Goal: Book appointment/travel/reservation

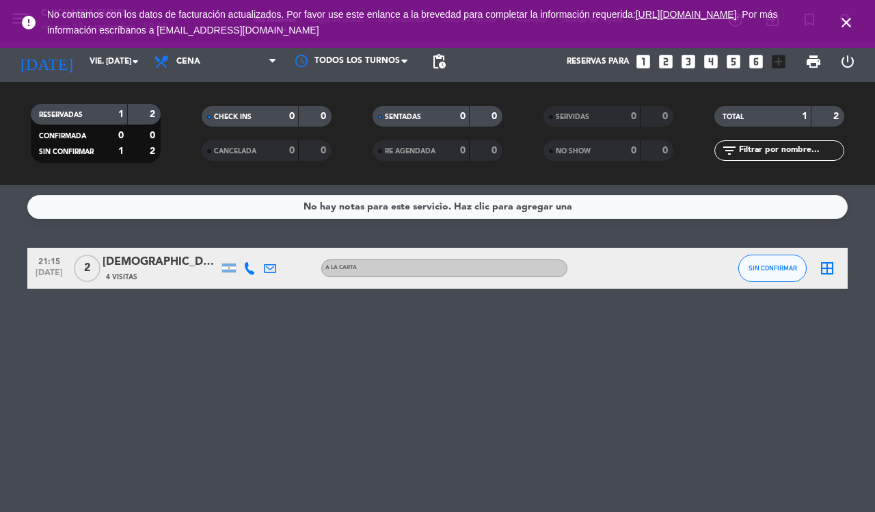
click at [730, 59] on icon "looks_5" at bounding box center [734, 62] width 18 height 18
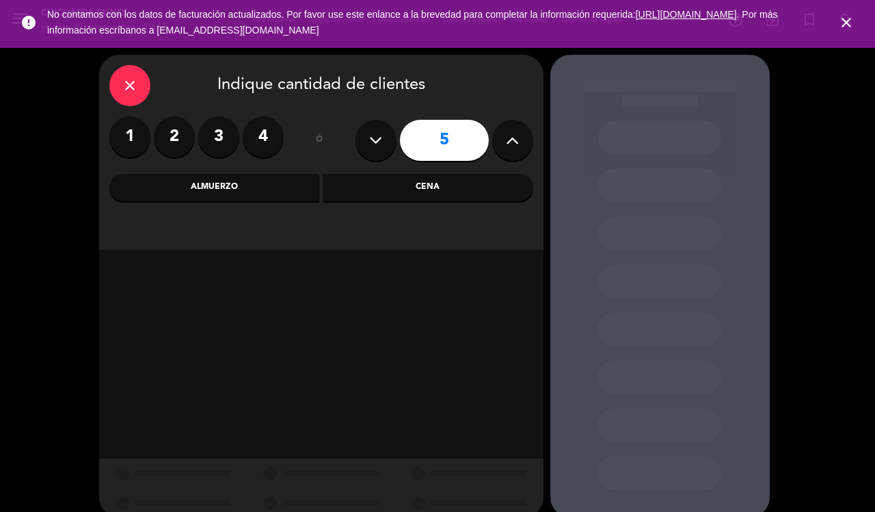
click at [846, 25] on icon "close" at bounding box center [846, 22] width 16 height 16
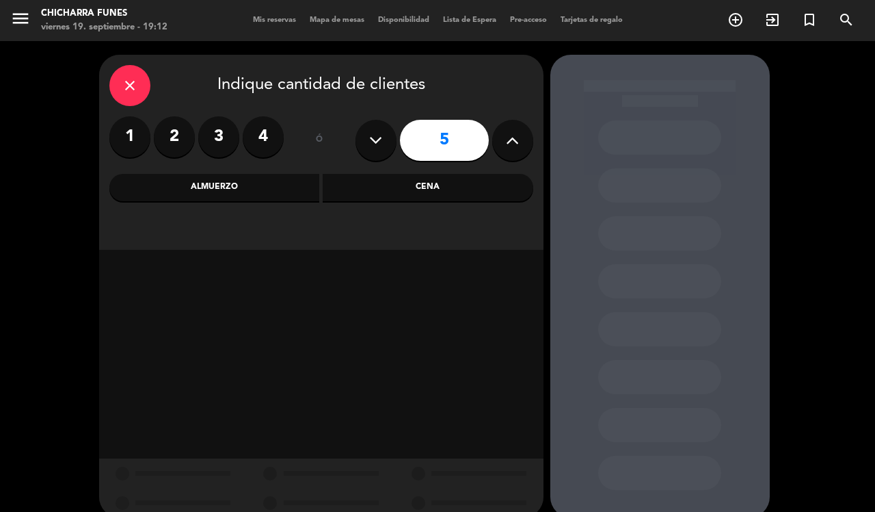
click at [425, 185] on div "Cena" at bounding box center [428, 187] width 211 height 27
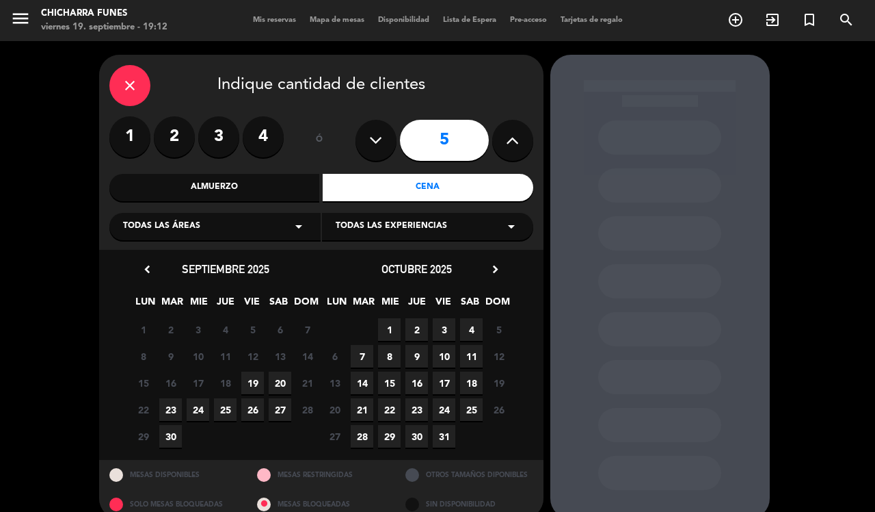
click at [243, 380] on span "19" at bounding box center [252, 382] width 23 height 23
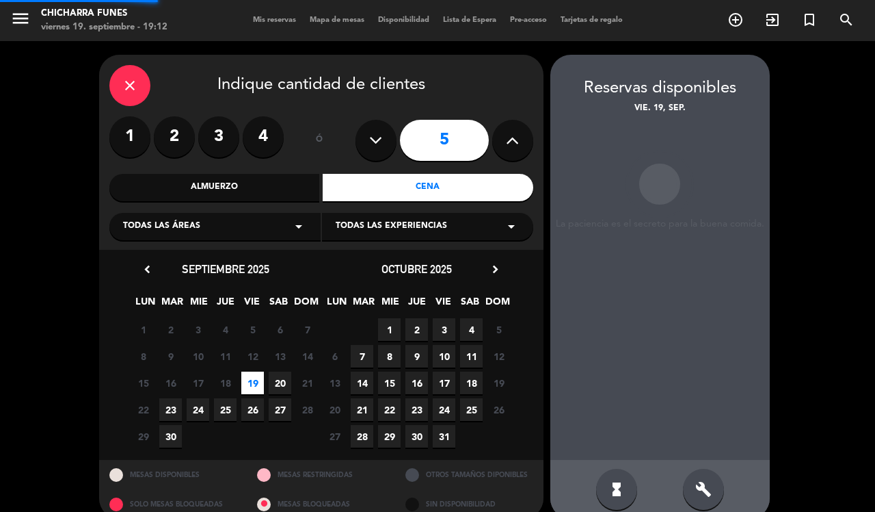
scroll to position [18, 0]
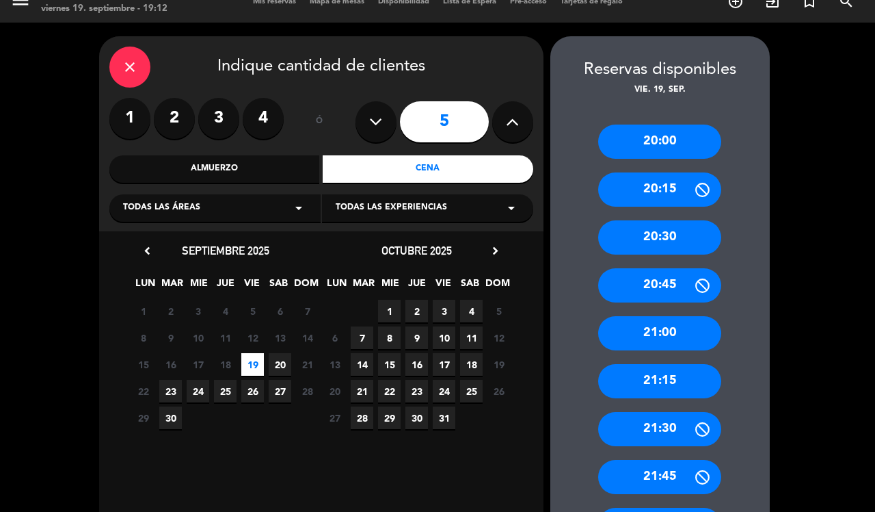
click at [680, 141] on div "20:00" at bounding box center [659, 141] width 123 height 34
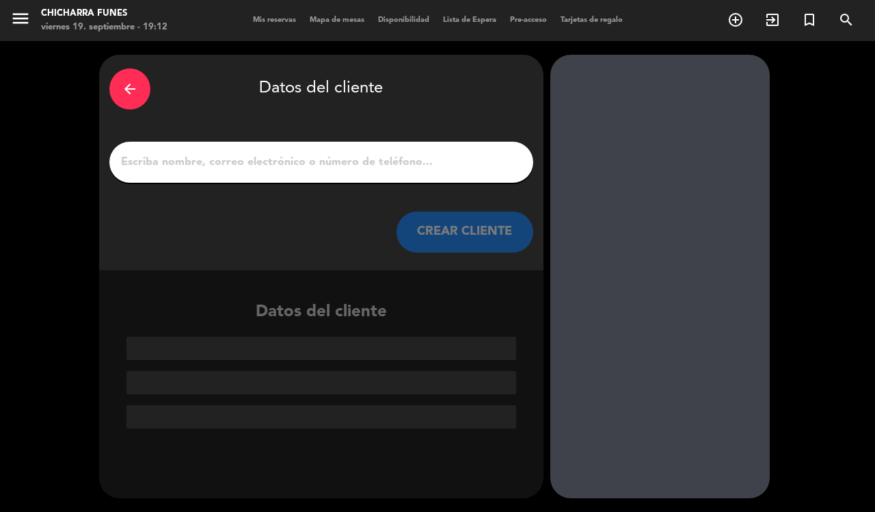
click at [264, 152] on input "1" at bounding box center [321, 161] width 403 height 19
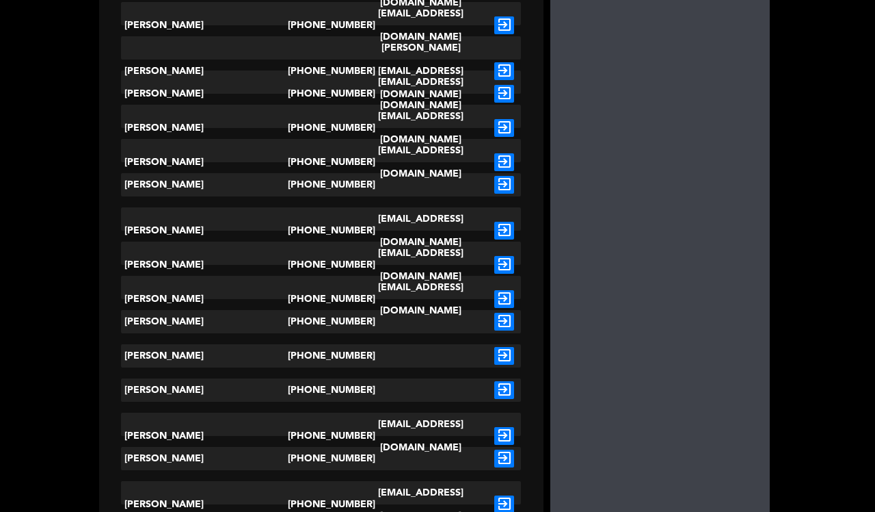
scroll to position [513, 0]
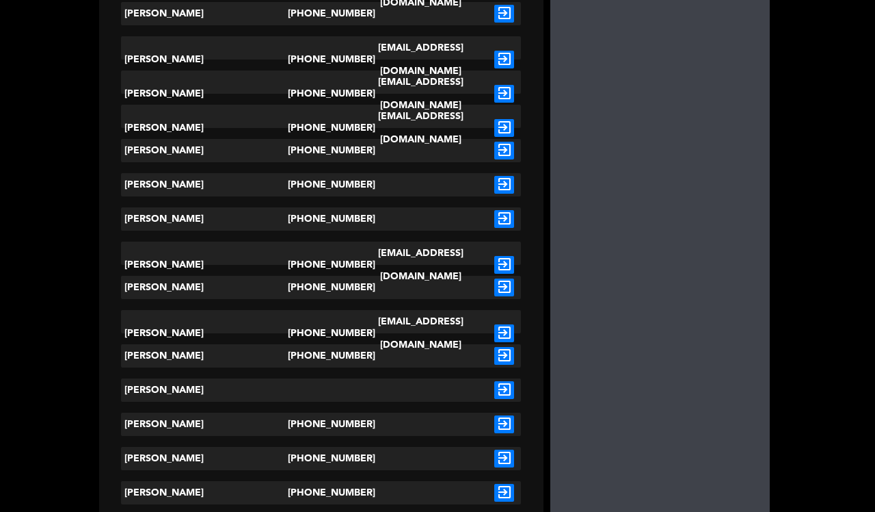
type input "[PERSON_NAME]"
click at [504, 289] on icon "exit_to_app" at bounding box center [504, 287] width 20 height 18
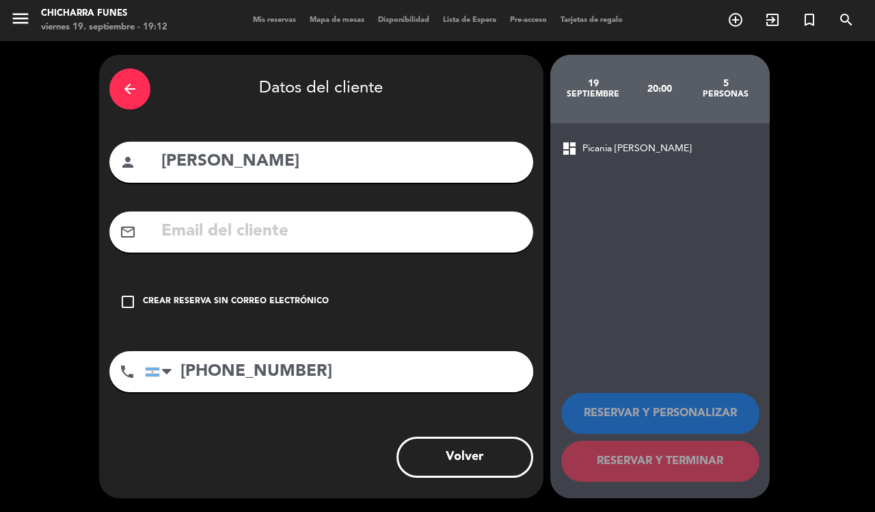
click at [127, 301] on icon "check_box_outline_blank" at bounding box center [128, 301] width 16 height 16
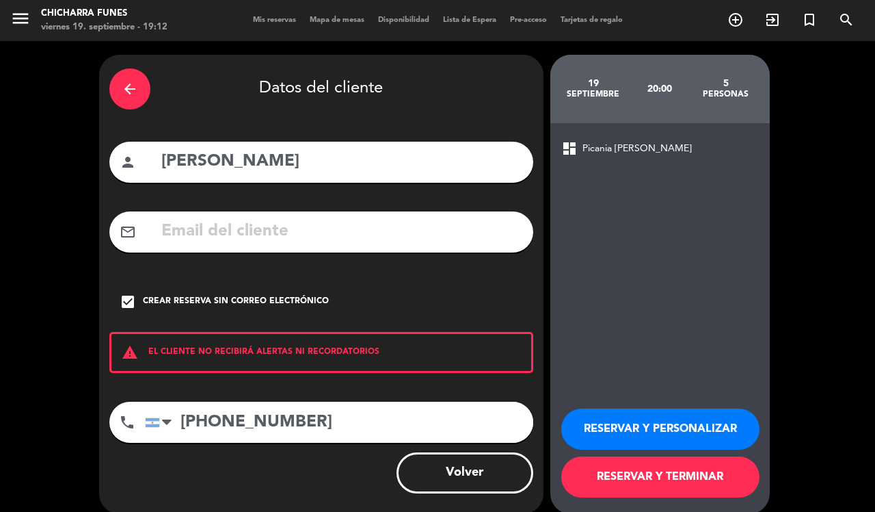
click at [726, 425] on button "RESERVAR Y PERSONALIZAR" at bounding box center [660, 428] width 198 height 41
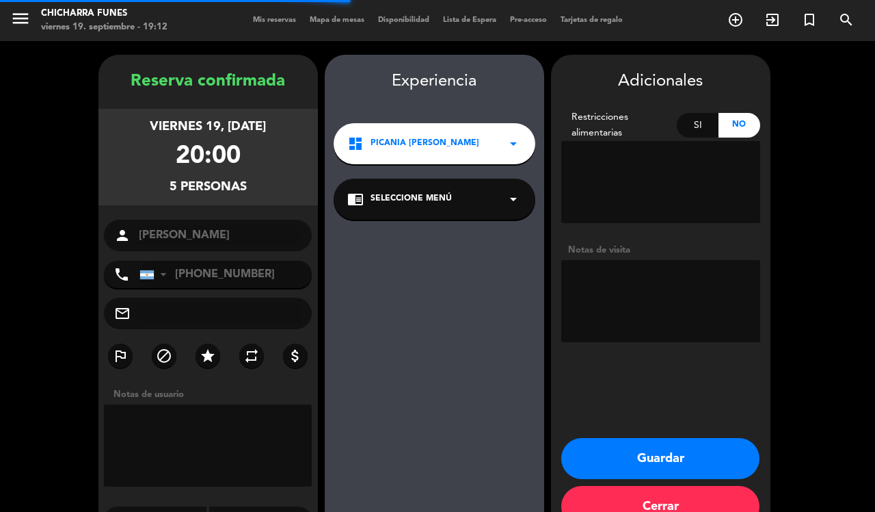
scroll to position [35, 0]
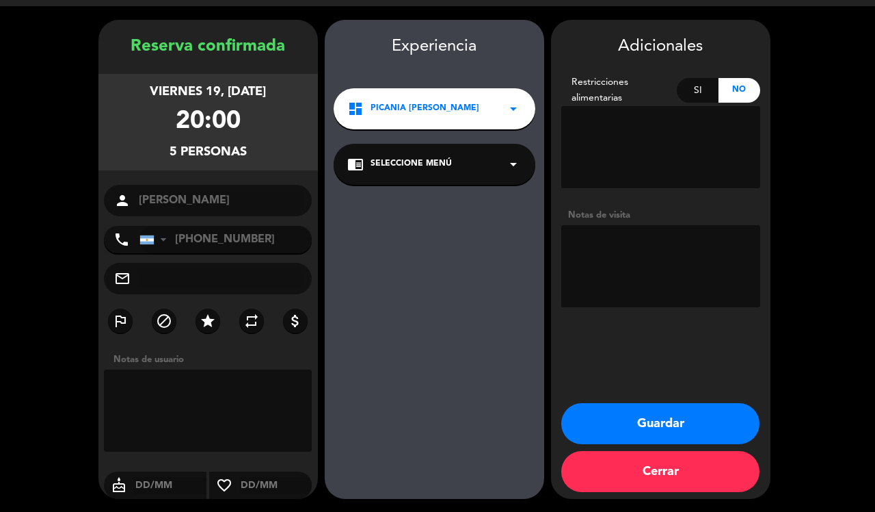
click at [727, 425] on button "Guardar" at bounding box center [660, 423] width 198 height 41
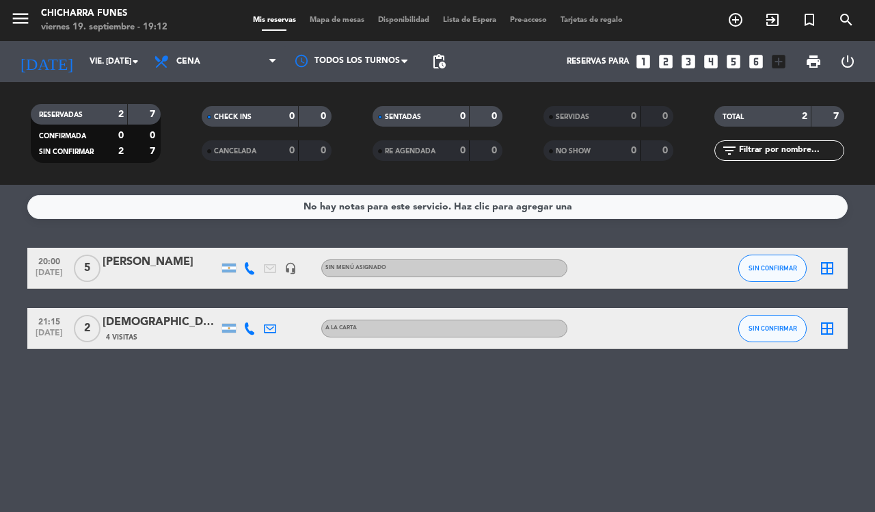
click at [282, 419] on div "No hay notas para este servicio. Haz clic para agregar una 20:00 [DATE] 5 [PERS…" at bounding box center [437, 348] width 875 height 327
click at [667, 58] on icon "looks_two" at bounding box center [666, 62] width 18 height 18
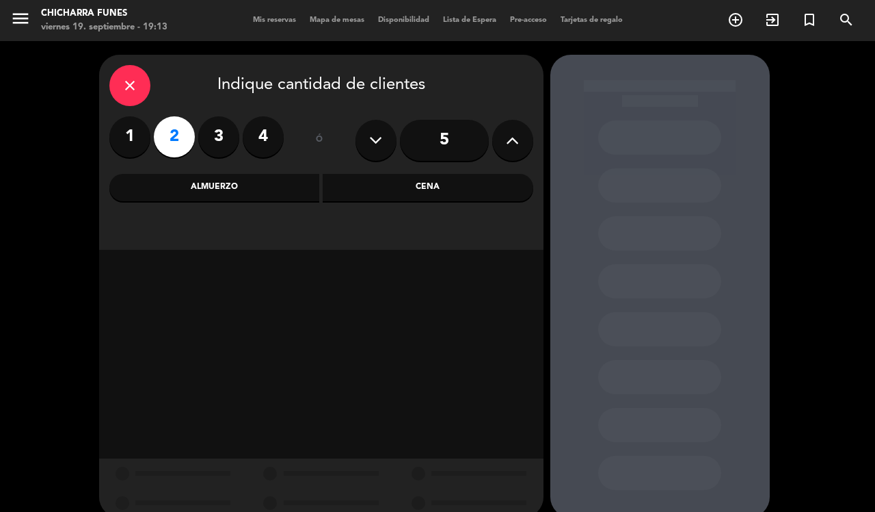
click at [439, 186] on div "Cena" at bounding box center [428, 187] width 211 height 27
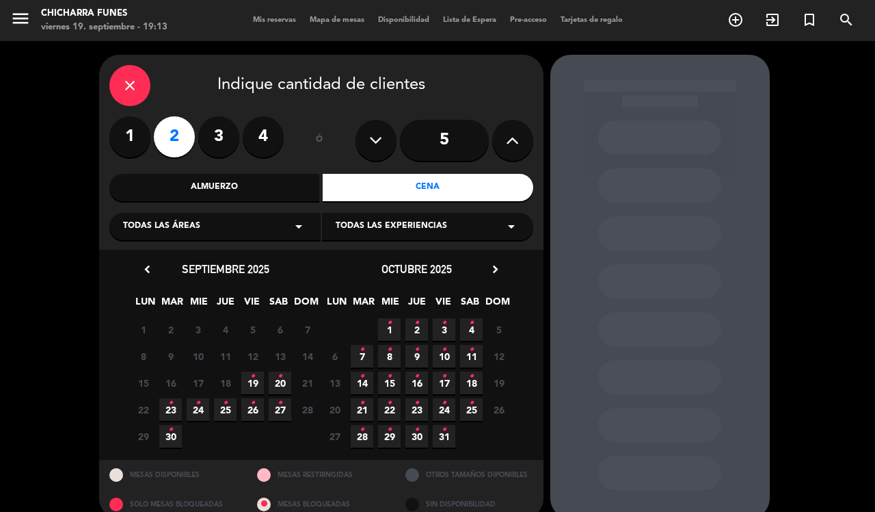
click at [276, 380] on span "20 •" at bounding box center [280, 382] width 23 height 23
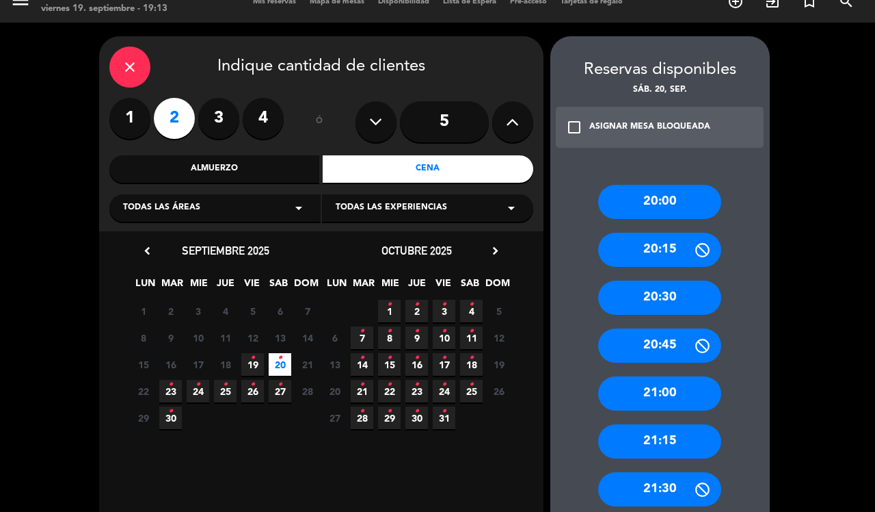
scroll to position [104, 0]
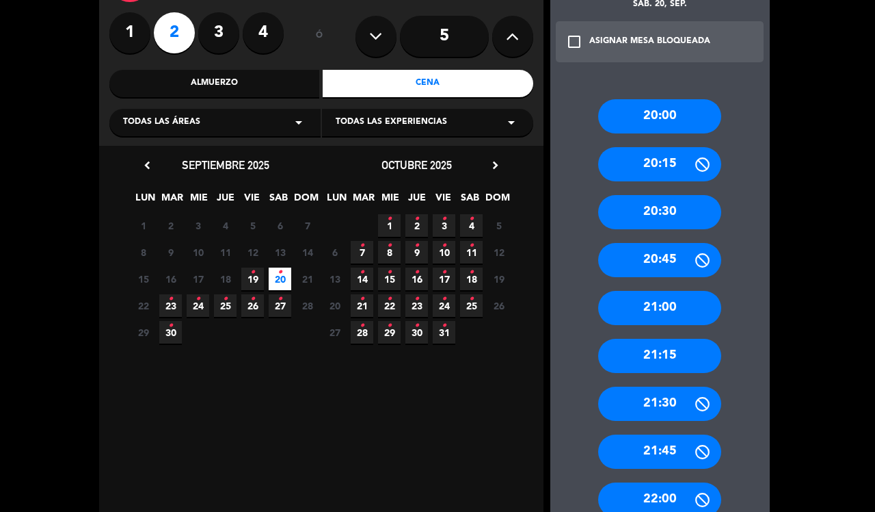
click at [657, 408] on div "21:30" at bounding box center [659, 403] width 123 height 34
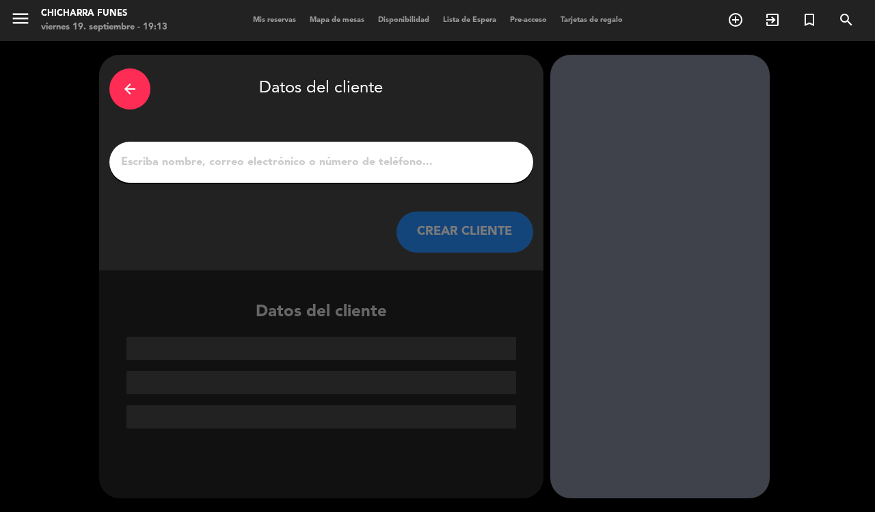
click at [311, 159] on input "1" at bounding box center [321, 161] width 403 height 19
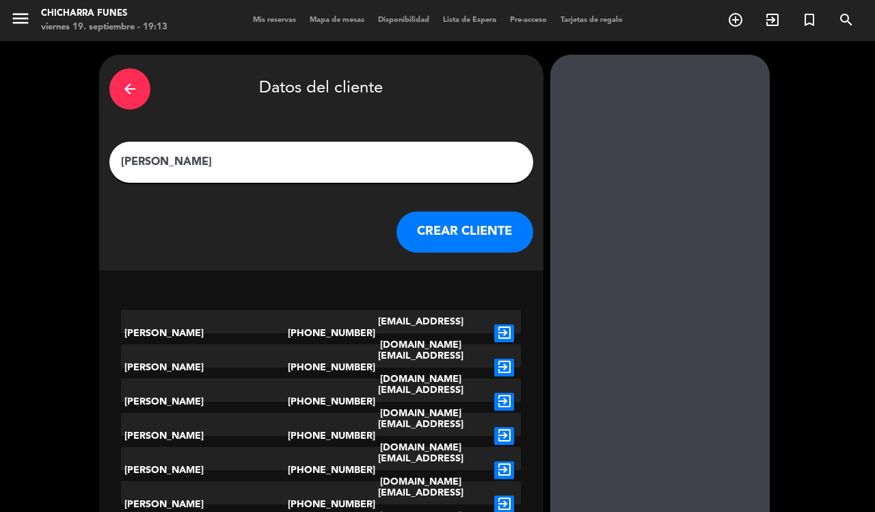
type input "[PERSON_NAME]"
click at [492, 234] on button "CREAR CLIENTE" at bounding box center [465, 231] width 137 height 41
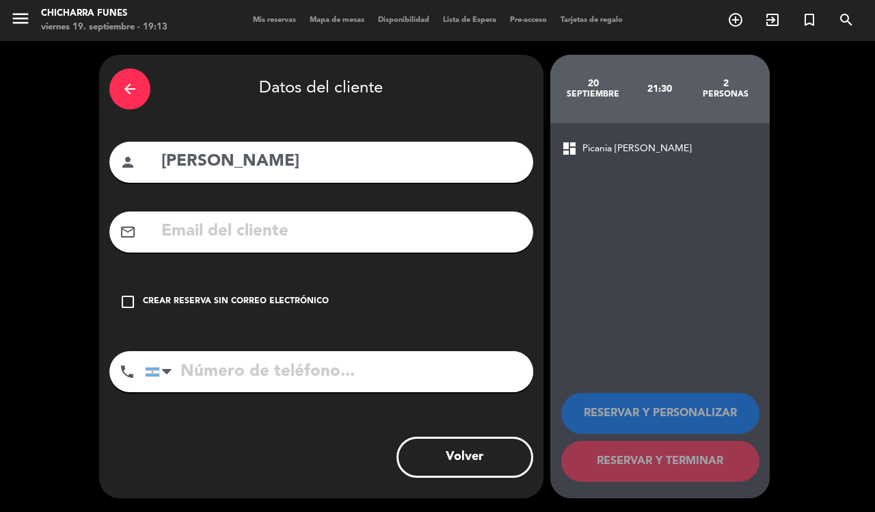
click at [131, 306] on icon "check_box_outline_blank" at bounding box center [128, 301] width 16 height 16
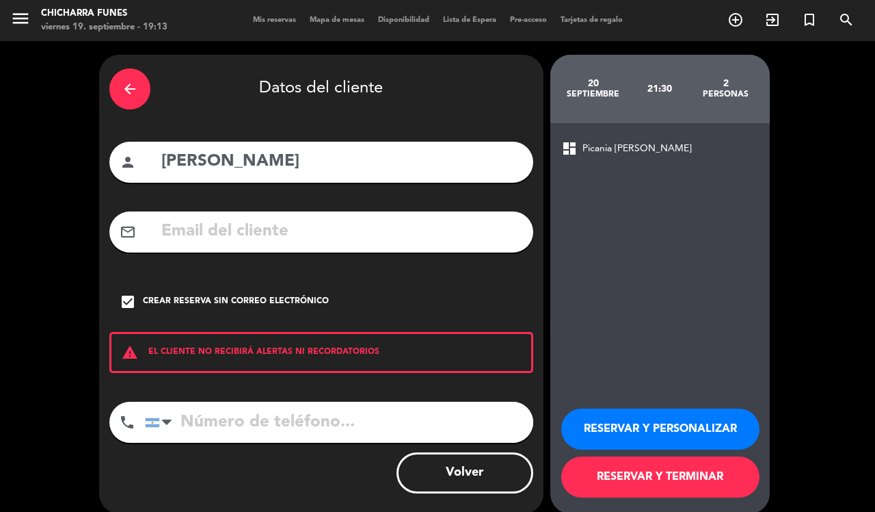
click at [607, 434] on button "RESERVAR Y PERSONALIZAR" at bounding box center [660, 428] width 198 height 41
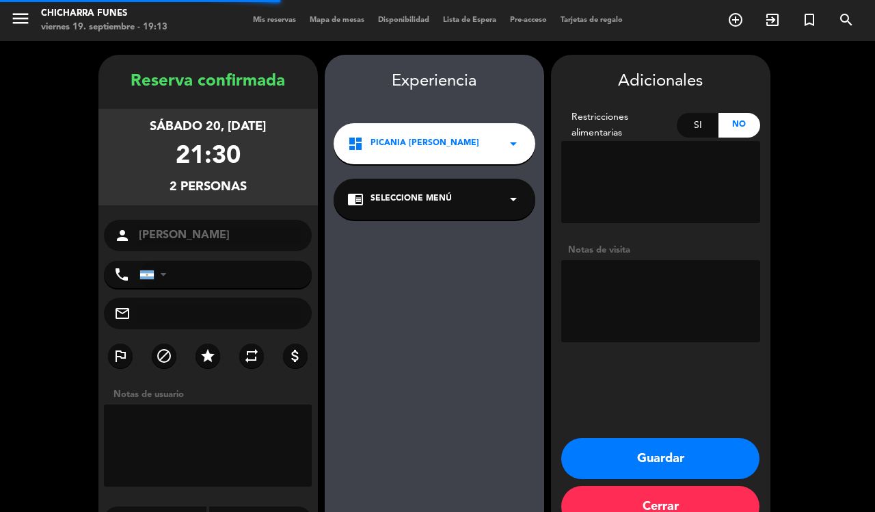
scroll to position [35, 0]
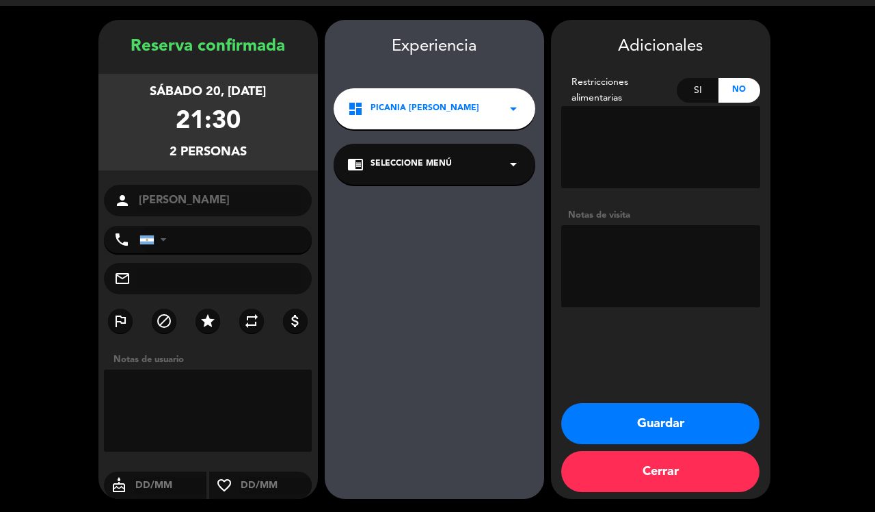
click at [658, 414] on button "Guardar" at bounding box center [660, 423] width 198 height 41
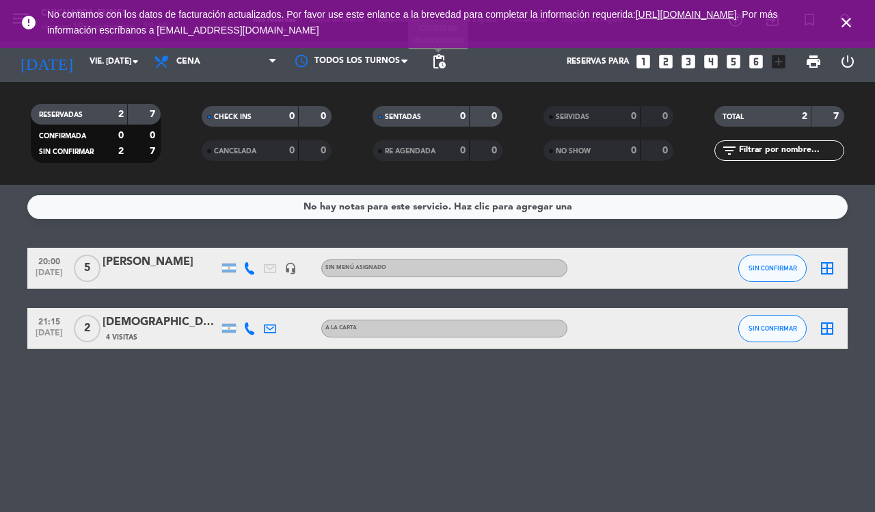
click at [440, 60] on span "pending_actions" at bounding box center [439, 61] width 16 height 16
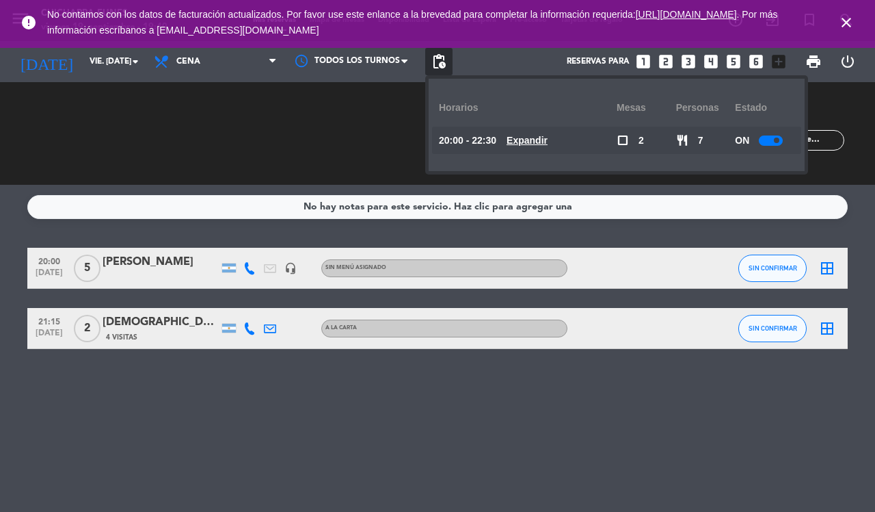
click at [378, 142] on div "SENTADAS 0 0 RE AGENDADA 0 0" at bounding box center [437, 133] width 171 height 75
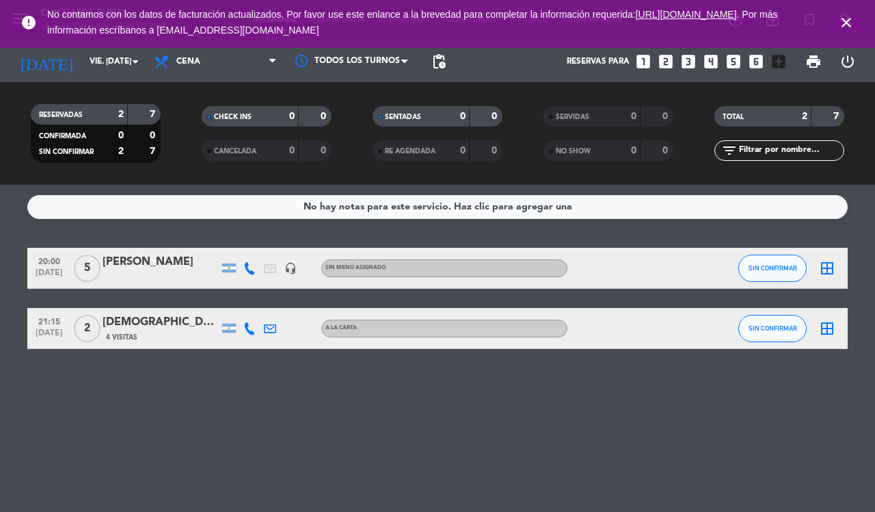
click at [848, 25] on icon "close" at bounding box center [846, 22] width 16 height 16
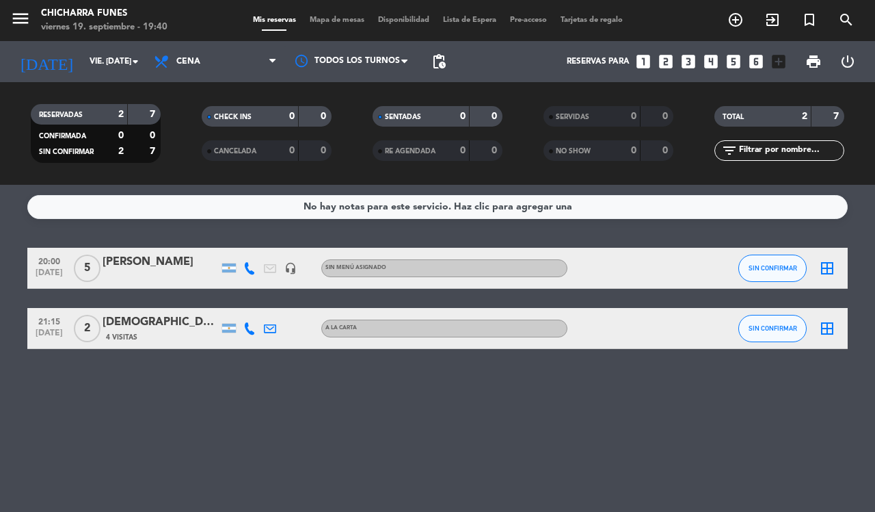
click at [195, 141] on filter-checkbox "CANCELADA 0 0" at bounding box center [266, 150] width 171 height 21
click at [140, 58] on icon "arrow_drop_down" at bounding box center [135, 61] width 16 height 16
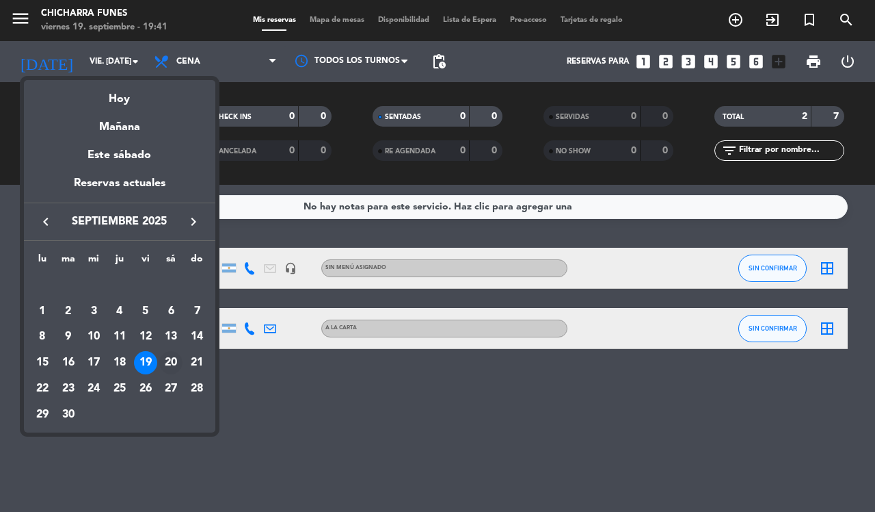
click at [168, 361] on div "20" at bounding box center [170, 362] width 23 height 23
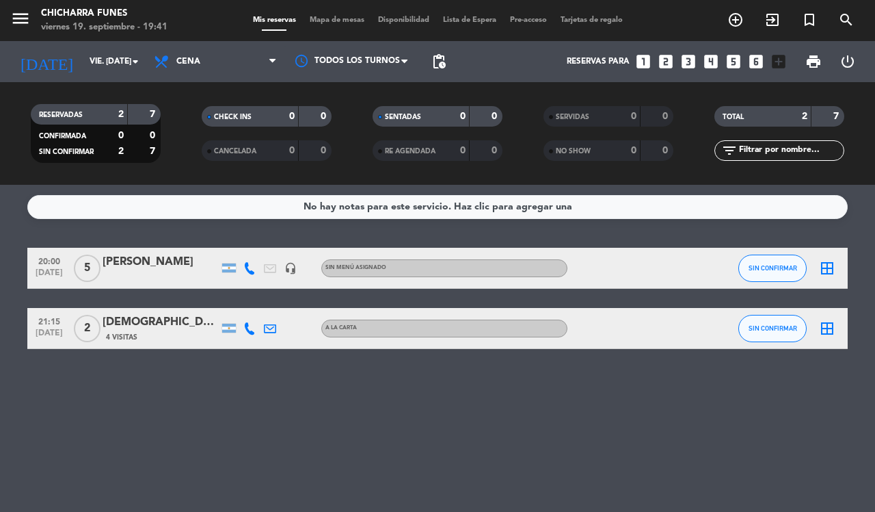
type input "sáb. [DATE]"
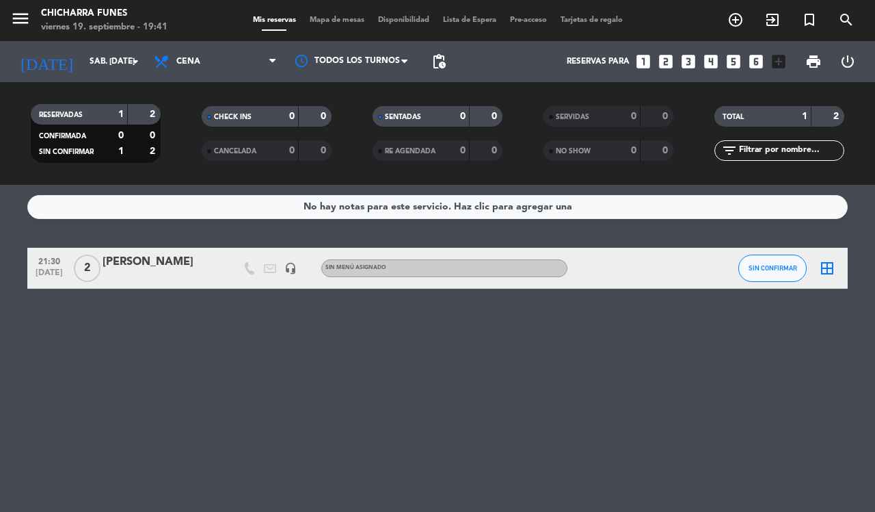
click at [188, 267] on div "[PERSON_NAME]" at bounding box center [161, 262] width 116 height 18
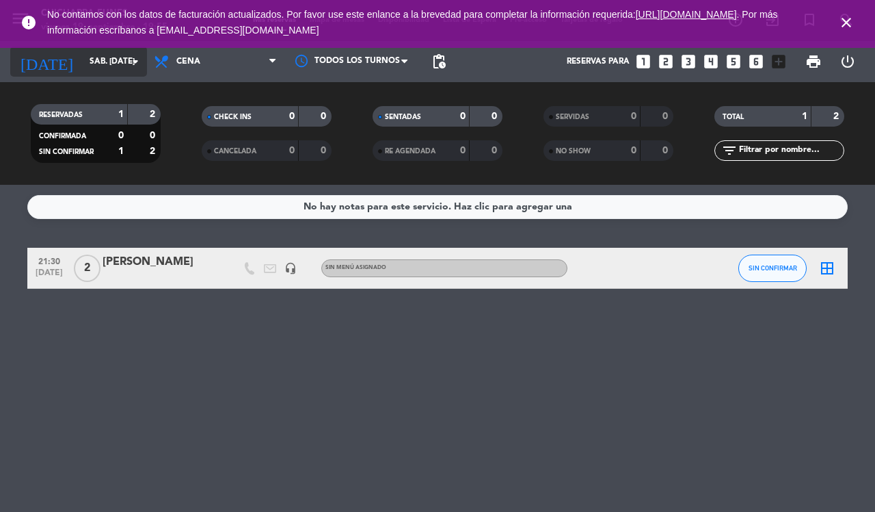
click at [135, 59] on icon "arrow_drop_down" at bounding box center [135, 61] width 16 height 16
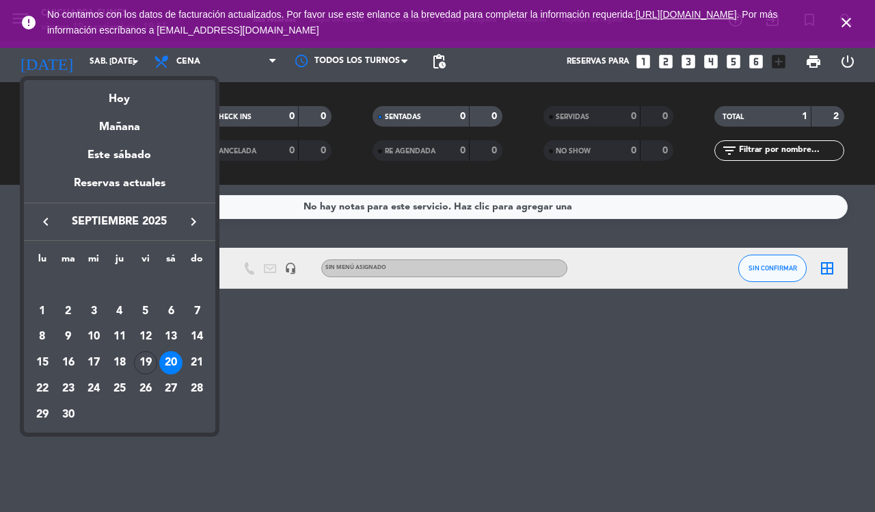
click at [141, 358] on div "19" at bounding box center [145, 362] width 23 height 23
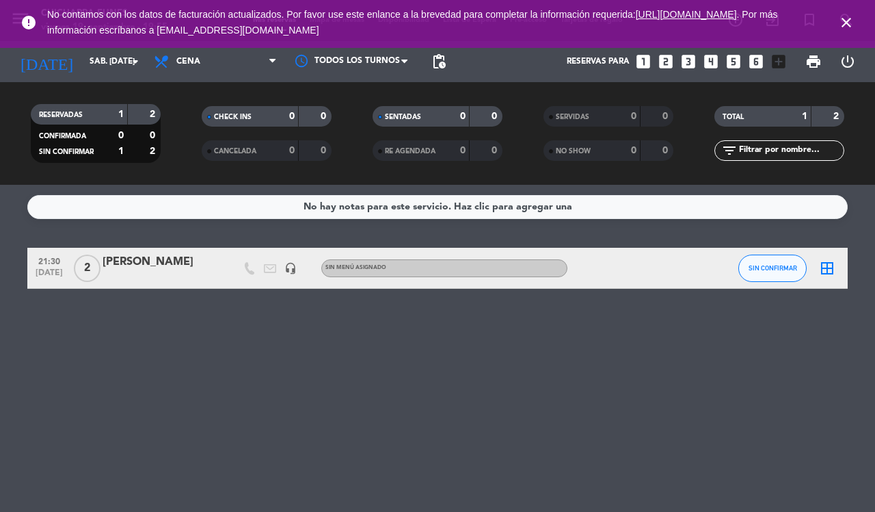
type input "vie. [DATE]"
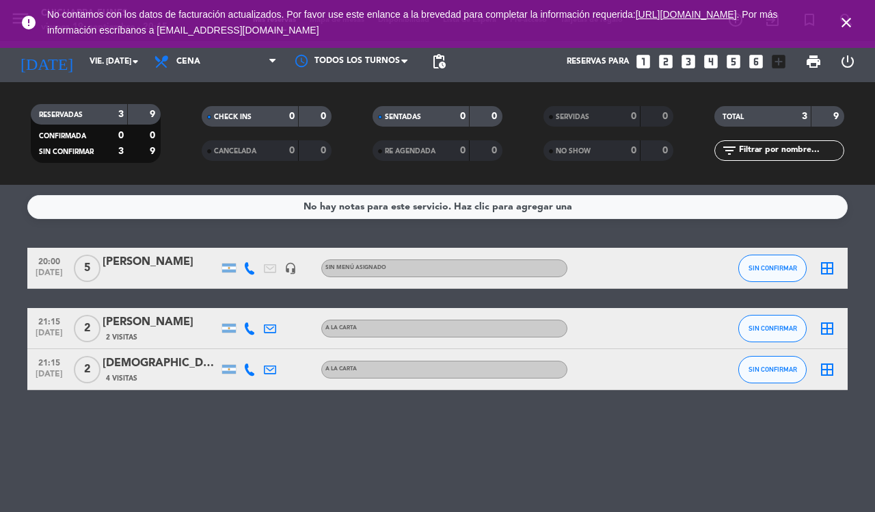
click at [181, 137] on div "RESERVADAS 3 9 CONFIRMADA 0 0 SIN CONFIRMAR 3 9 CHECK INS 0 0 CANCELADA 0 0 SEN…" at bounding box center [437, 133] width 875 height 75
click at [248, 441] on div "No hay notas para este servicio. Haz clic para agregar una 20:00 sep. 19 5 Gabr…" at bounding box center [437, 348] width 875 height 327
click at [709, 59] on icon "looks_4" at bounding box center [711, 62] width 18 height 18
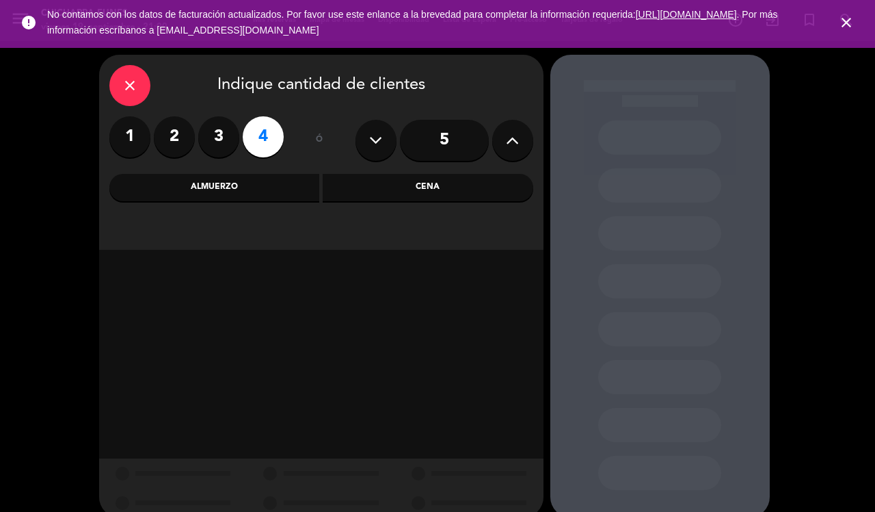
click at [453, 183] on div "Cena" at bounding box center [428, 187] width 211 height 27
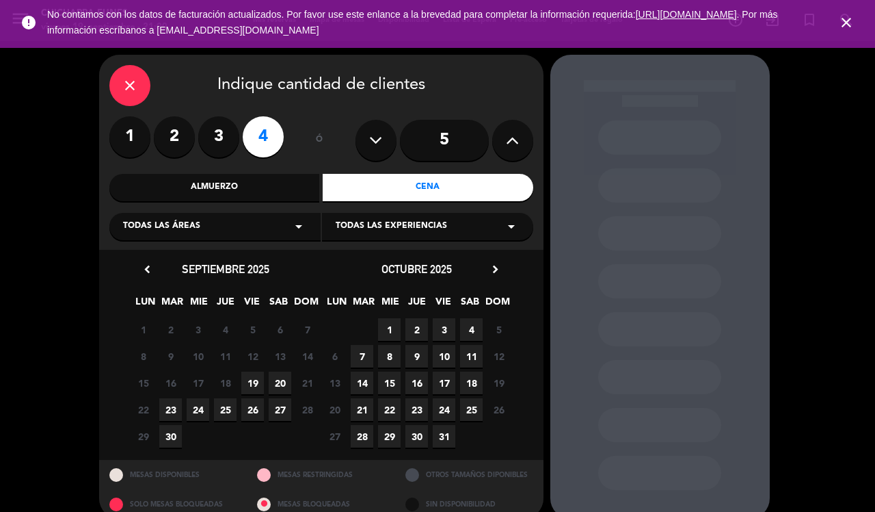
click at [250, 378] on span "19" at bounding box center [252, 382] width 23 height 23
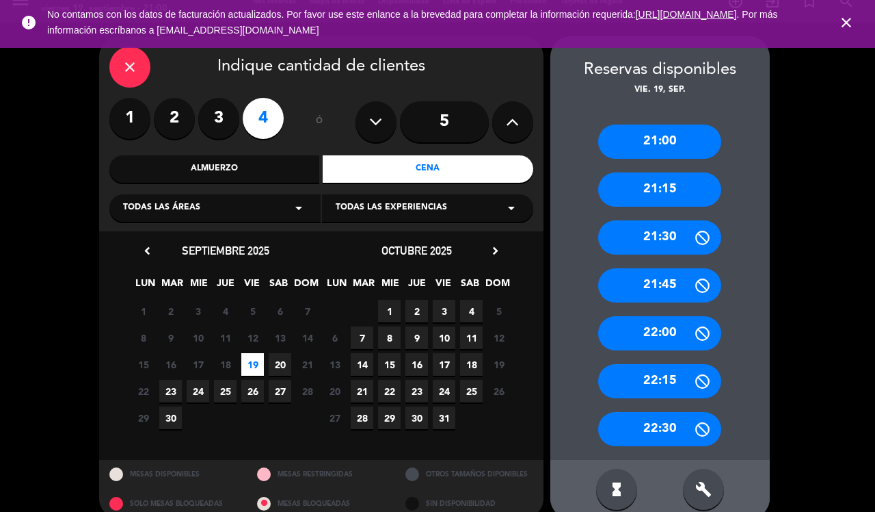
scroll to position [38, 0]
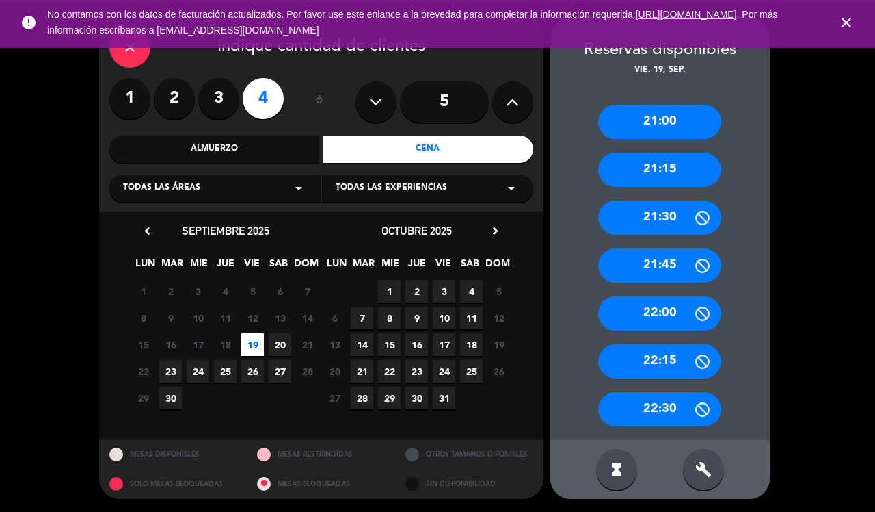
click at [684, 210] on div "21:30" at bounding box center [659, 217] width 123 height 34
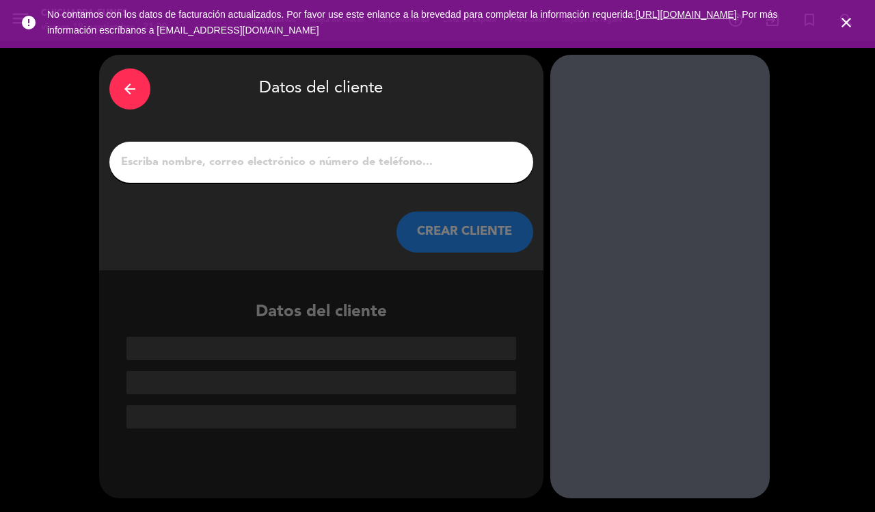
scroll to position [0, 0]
click at [260, 168] on input "1" at bounding box center [321, 161] width 403 height 19
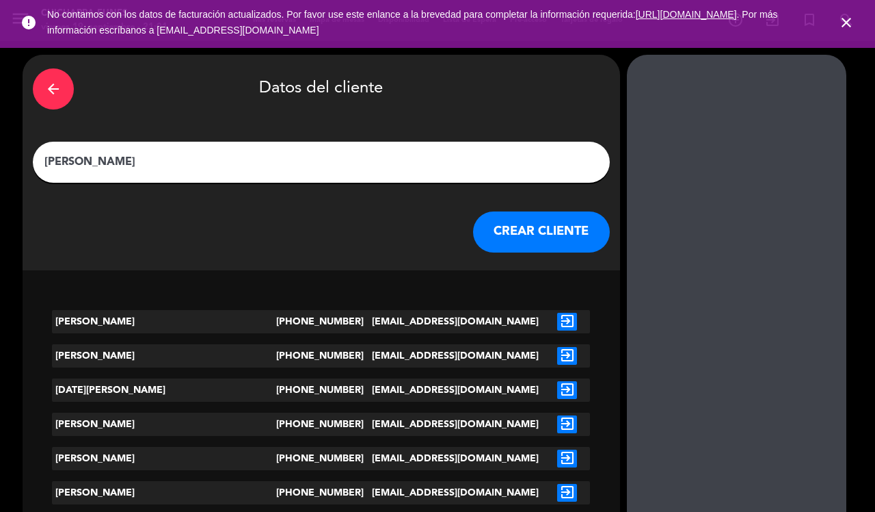
type input "LUCIA"
click at [473, 228] on button "CREAR CLIENTE" at bounding box center [541, 231] width 137 height 41
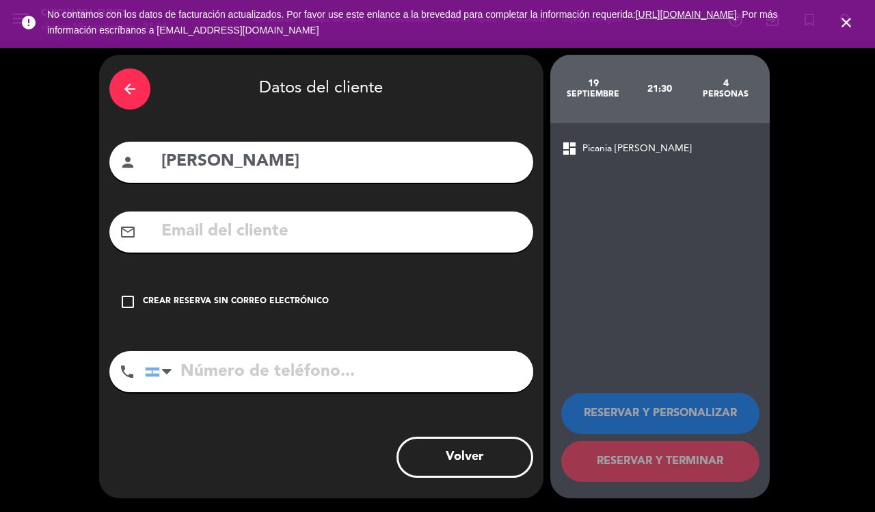
click at [123, 302] on icon "check_box_outline_blank" at bounding box center [128, 301] width 16 height 16
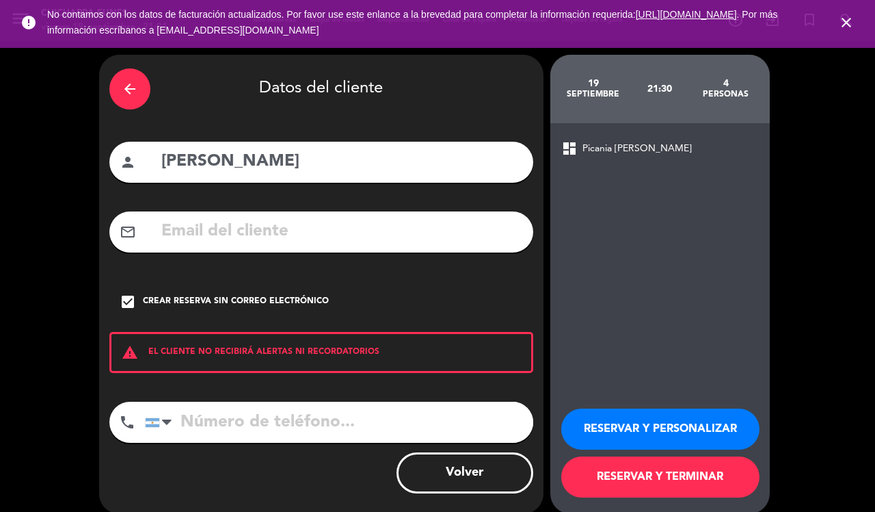
click at [220, 421] on input "tel" at bounding box center [339, 421] width 388 height 41
type input "3415973482"
click at [635, 427] on button "RESERVAR Y PERSONALIZAR" at bounding box center [660, 428] width 198 height 41
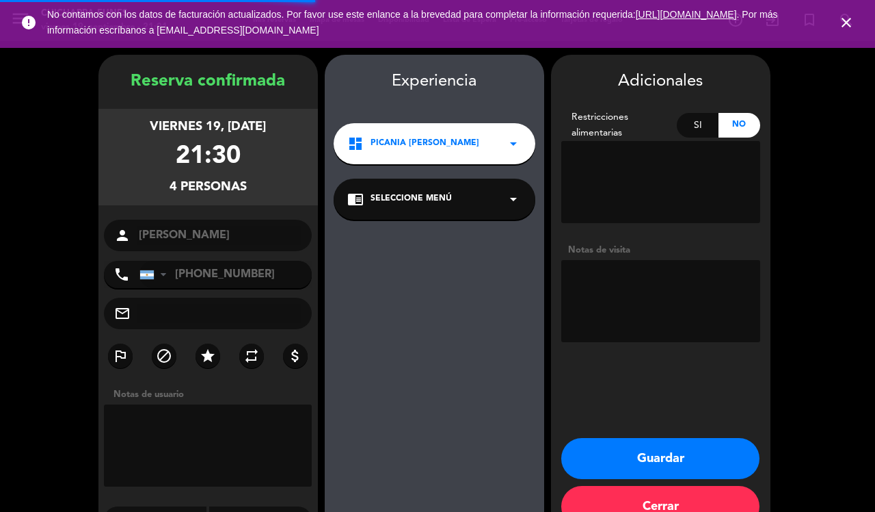
scroll to position [35, 0]
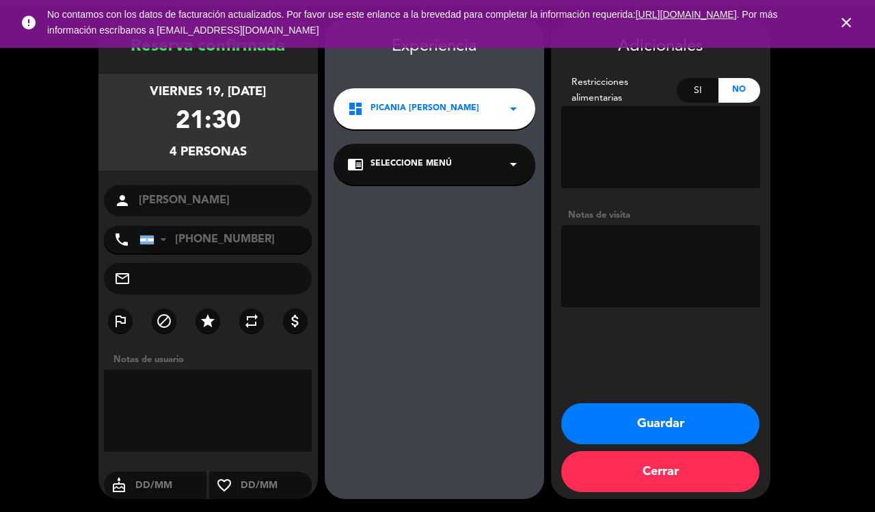
click at [681, 424] on button "Guardar" at bounding box center [660, 423] width 198 height 41
